Goal: Task Accomplishment & Management: Complete application form

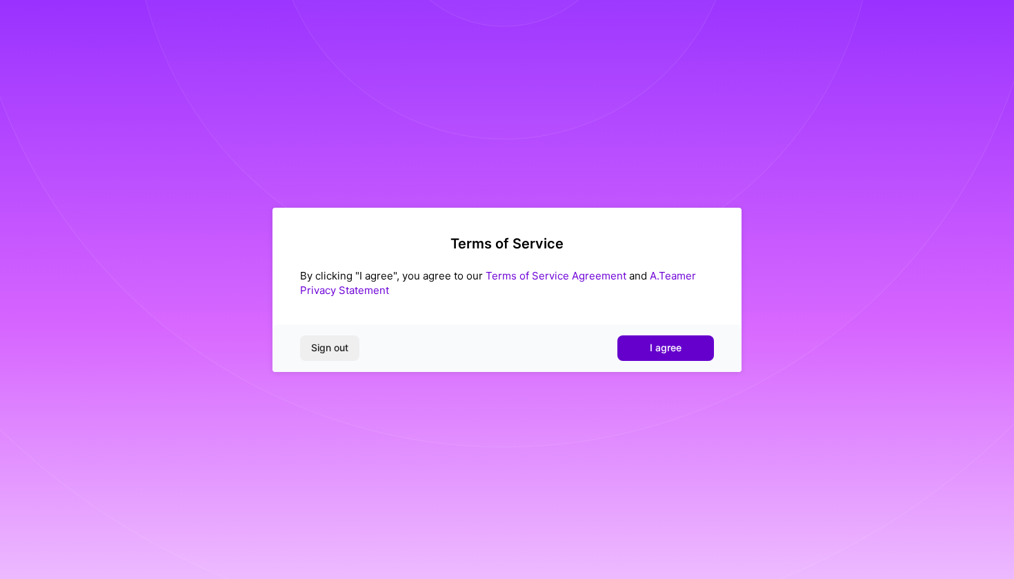
click at [693, 352] on button "I agree" at bounding box center [665, 347] width 97 height 25
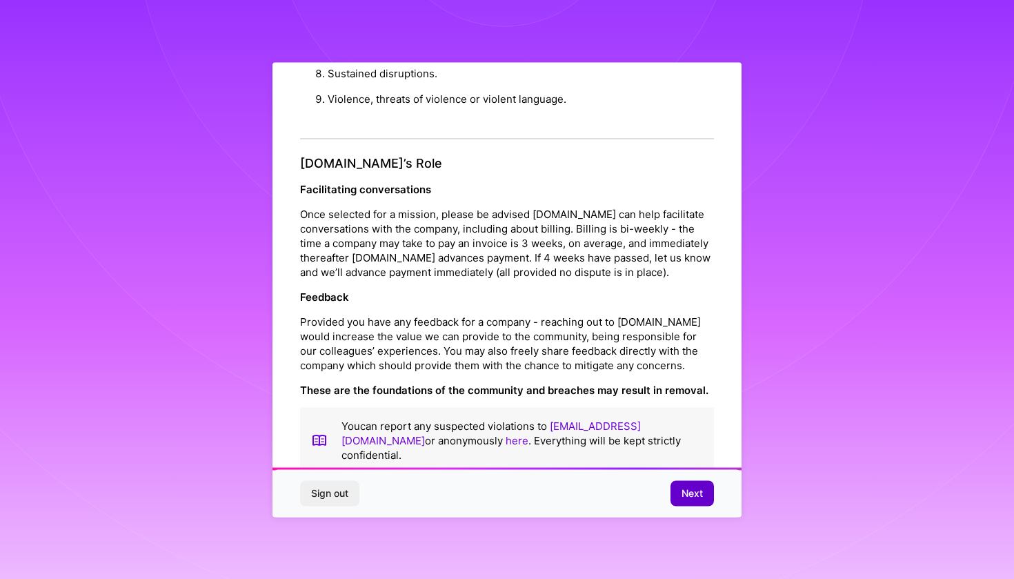
click at [682, 494] on span "Next" at bounding box center [692, 493] width 21 height 14
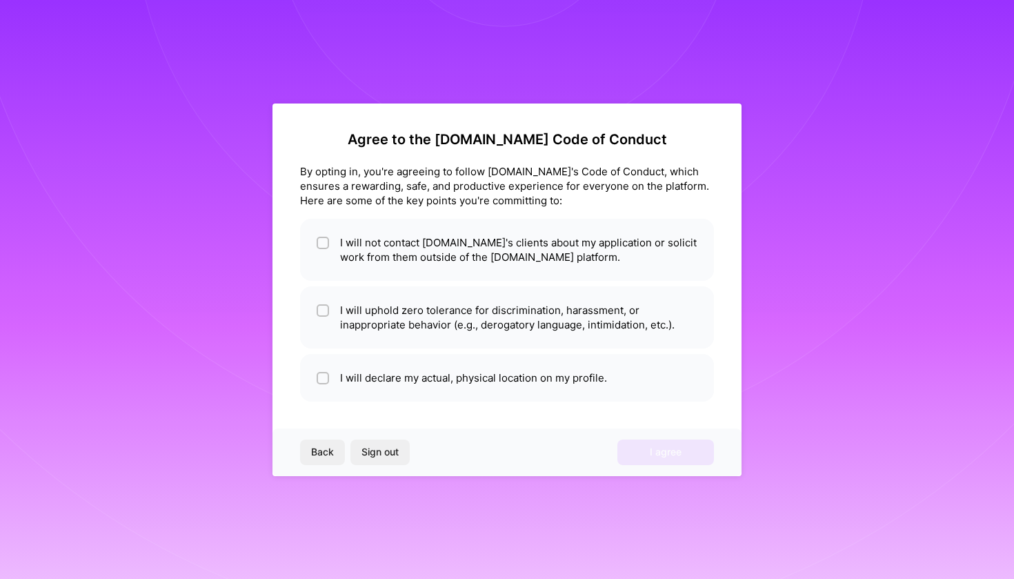
click at [332, 450] on span "Back" at bounding box center [322, 452] width 23 height 14
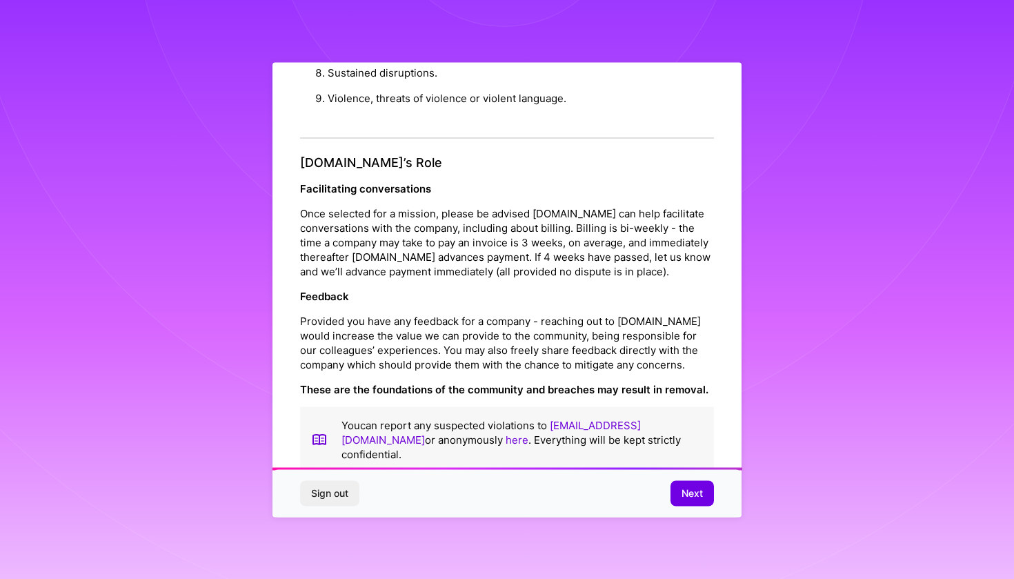
scroll to position [1442, 0]
click at [687, 488] on span "Next" at bounding box center [692, 493] width 21 height 14
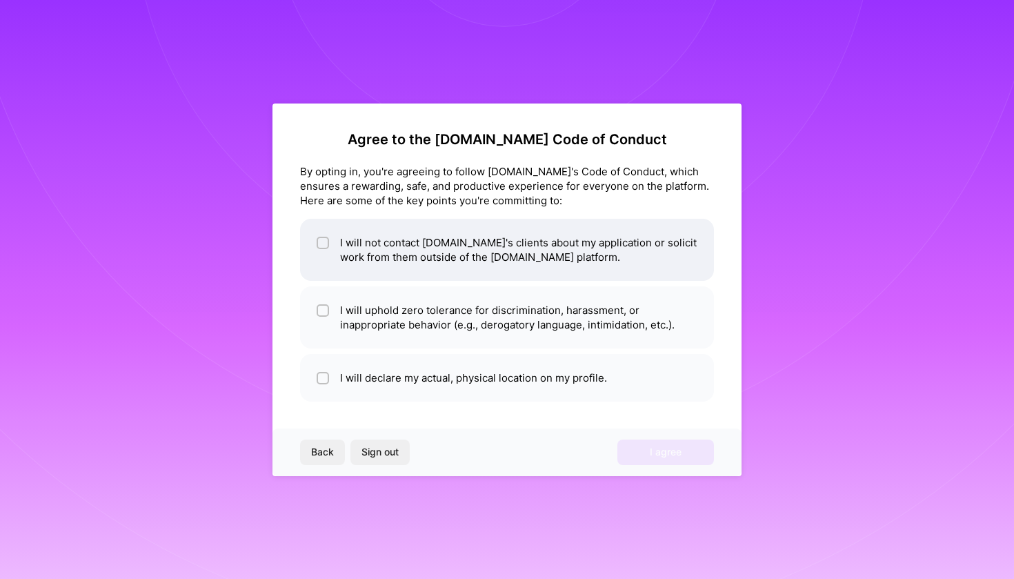
click at [321, 244] on input "checkbox" at bounding box center [324, 244] width 10 height 10
checkbox input "true"
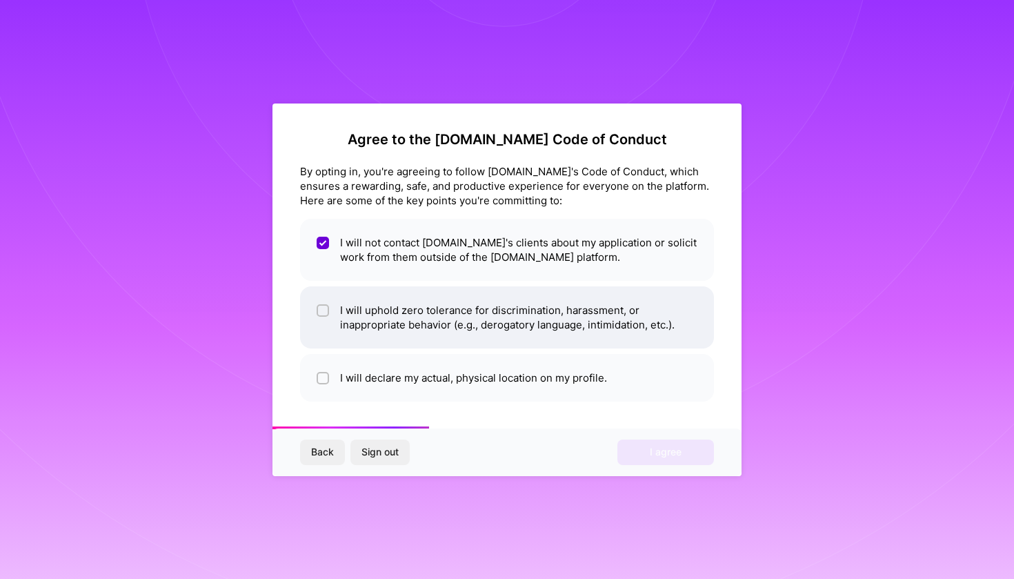
click at [324, 310] on input "checkbox" at bounding box center [324, 311] width 10 height 10
checkbox input "true"
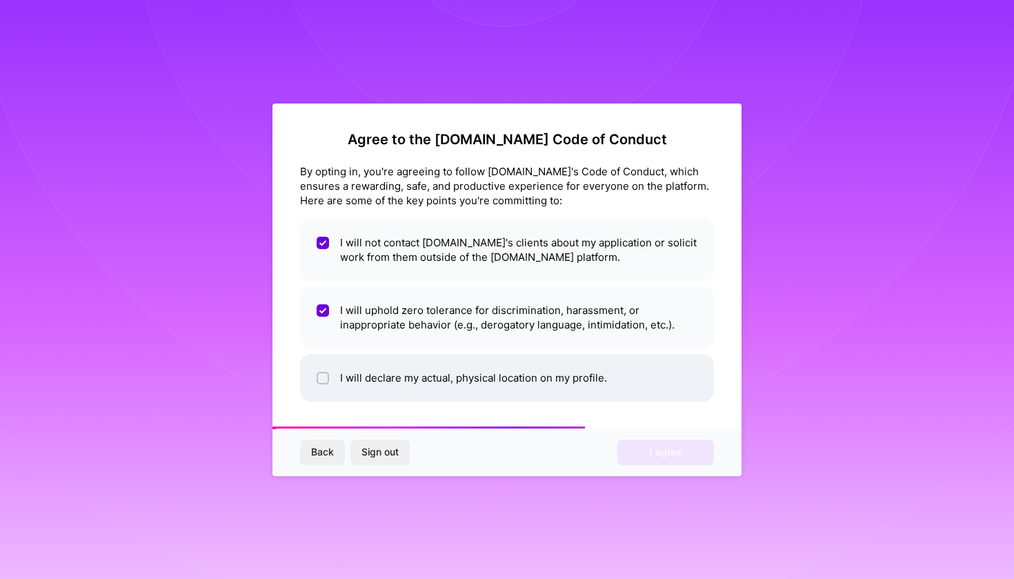
click at [319, 377] on input "checkbox" at bounding box center [324, 379] width 10 height 10
checkbox input "true"
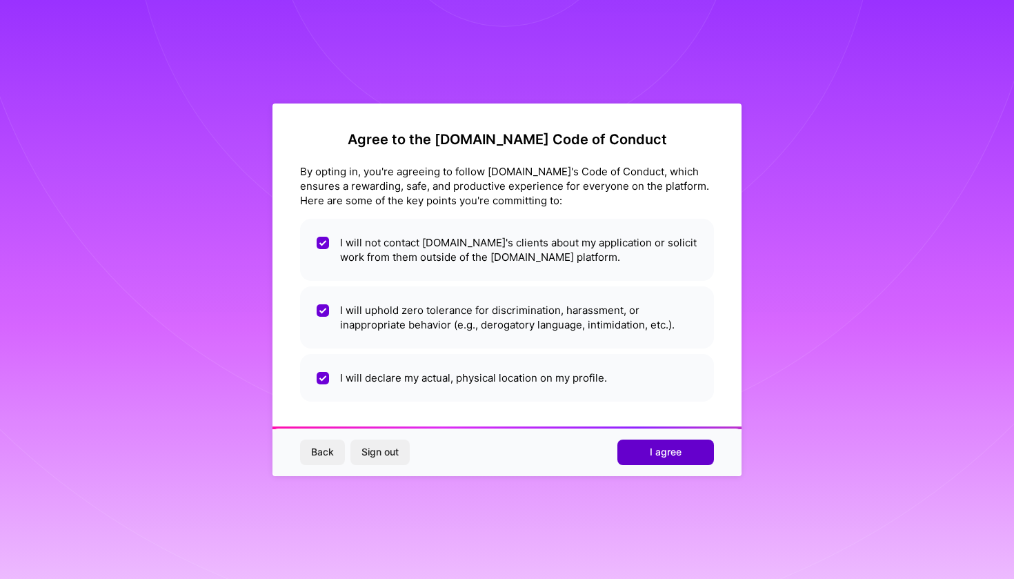
click at [643, 450] on button "I agree" at bounding box center [665, 451] width 97 height 25
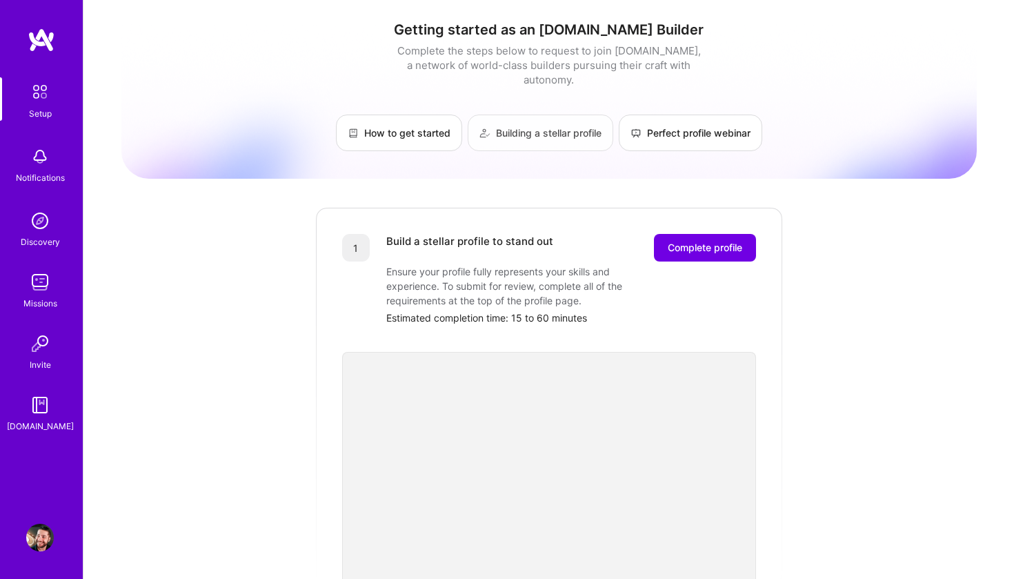
click at [509, 121] on link "Building a stellar profile" at bounding box center [541, 133] width 146 height 37
